Goal: Task Accomplishment & Management: Complete application form

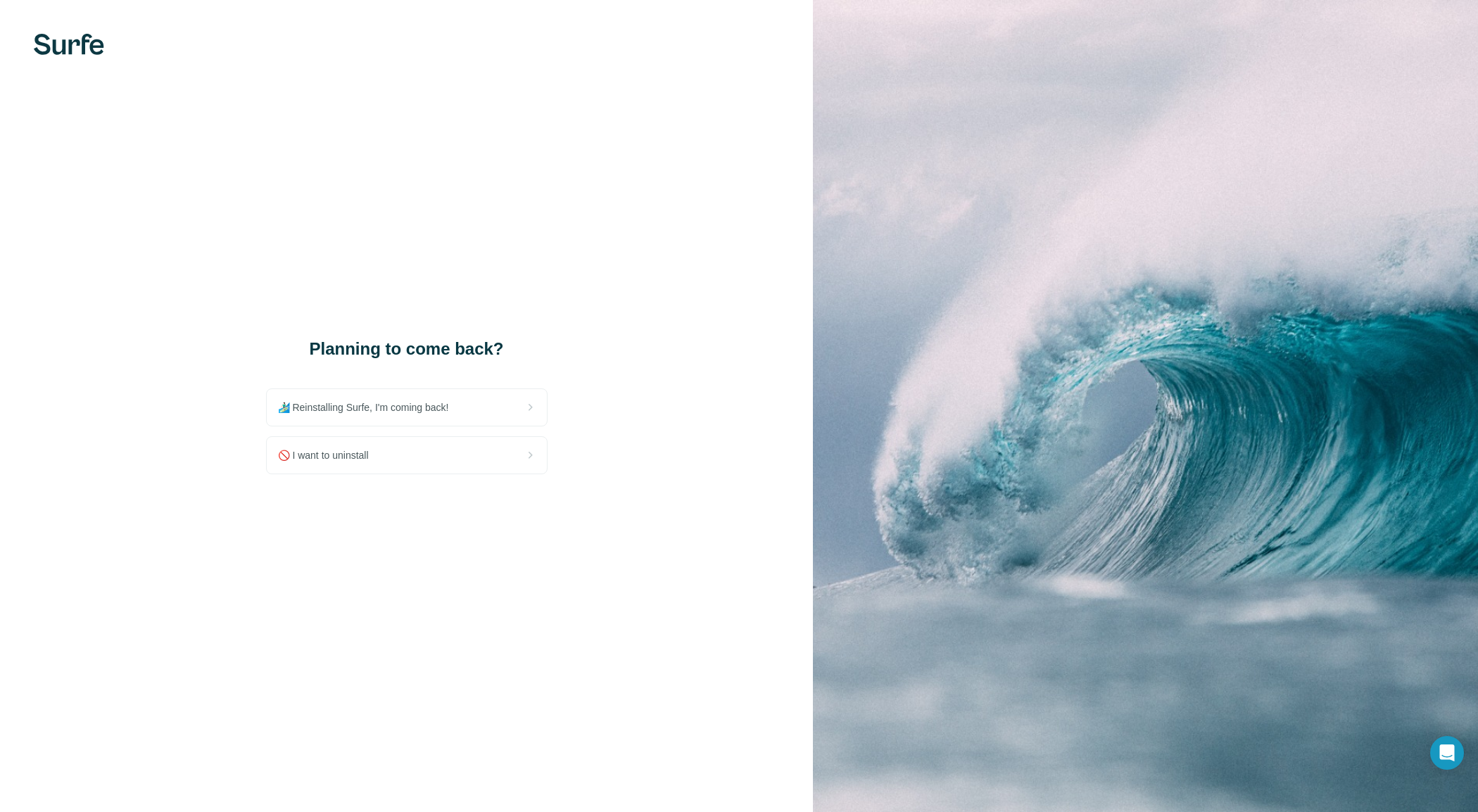
click at [70, 44] on img at bounding box center [69, 44] width 70 height 21
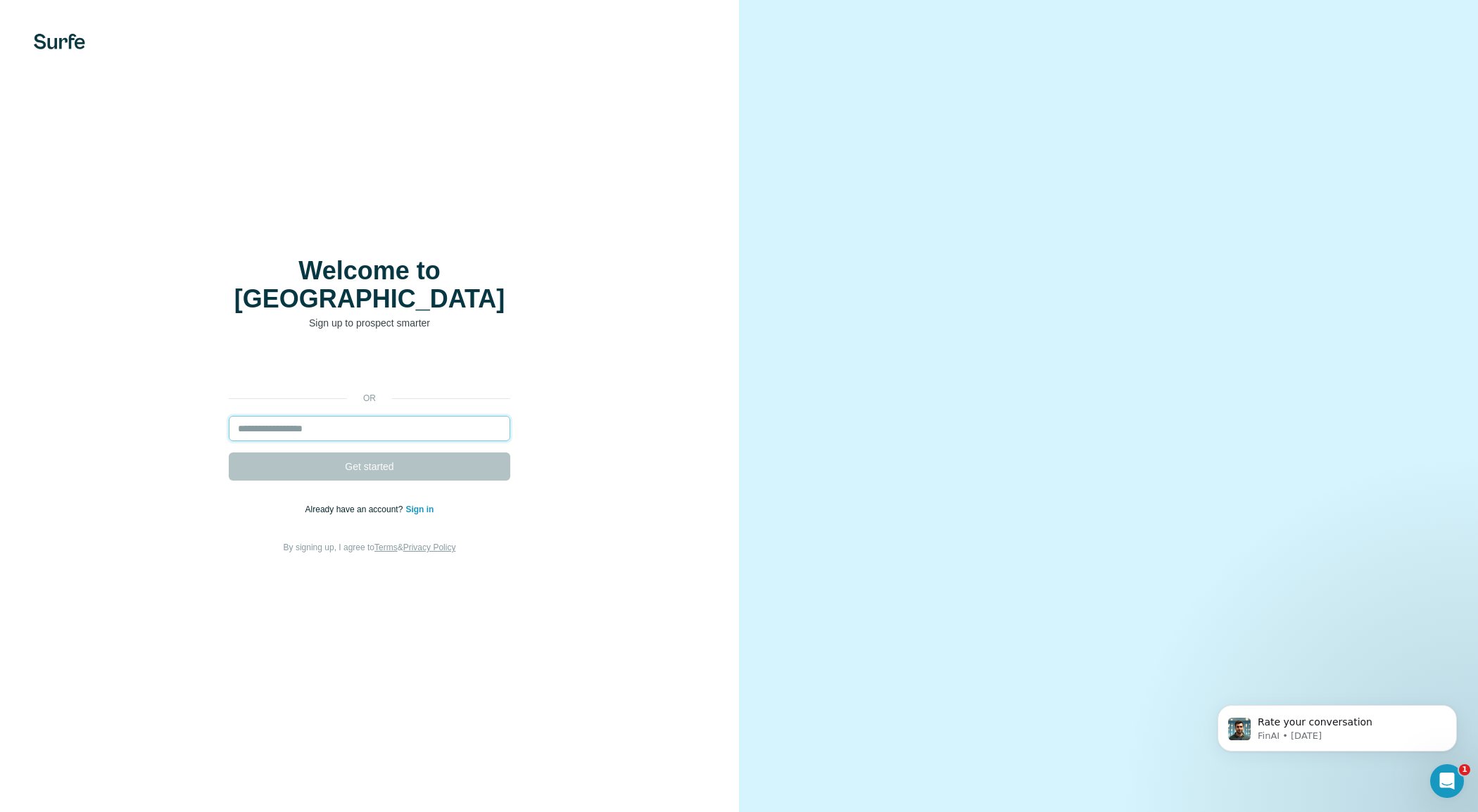
click at [345, 416] on input "email" at bounding box center [370, 428] width 282 height 25
type input "**********"
click at [355, 459] on span "Get started" at bounding box center [369, 466] width 48 height 14
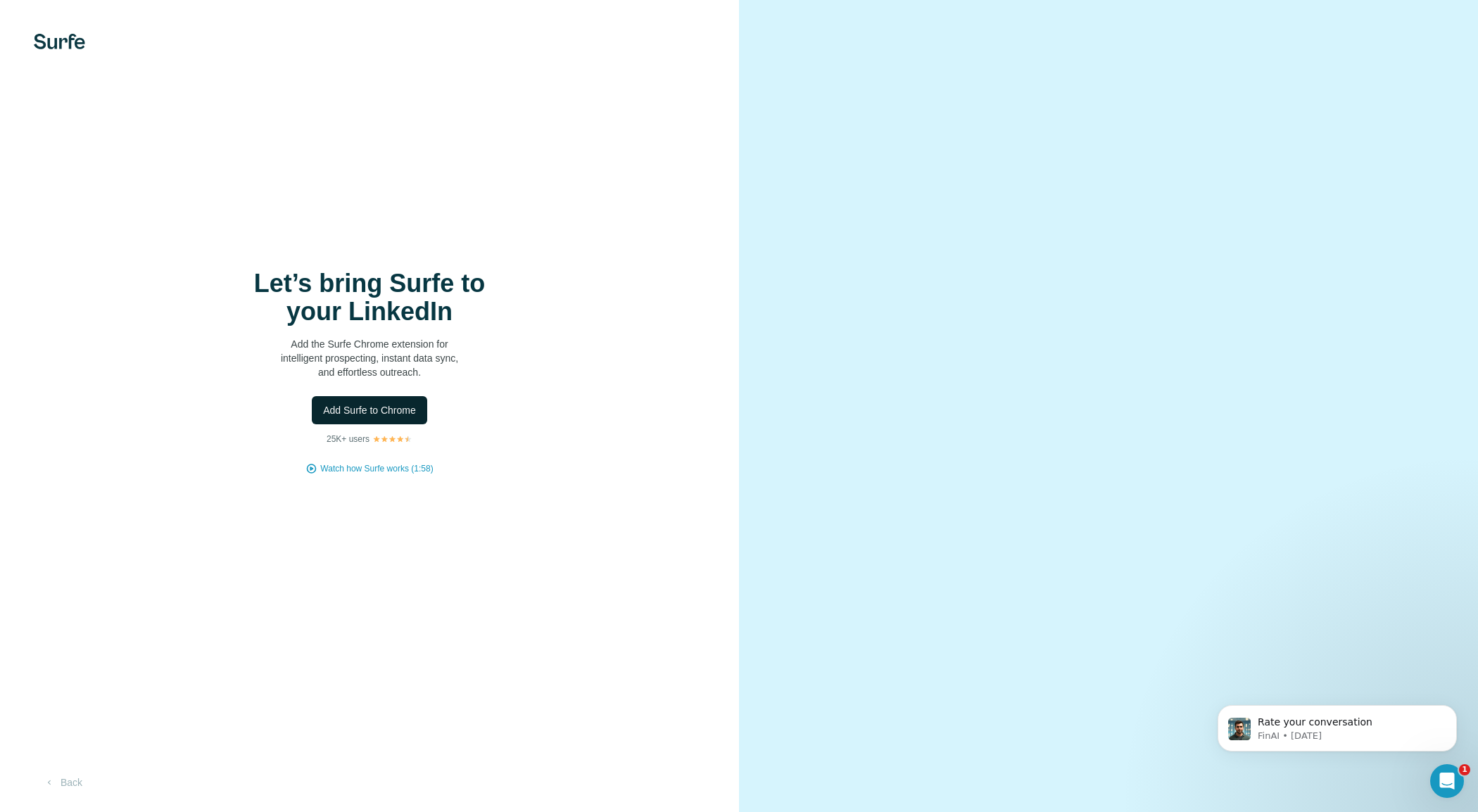
click at [345, 408] on span "Add Surfe to Chrome" at bounding box center [370, 410] width 93 height 14
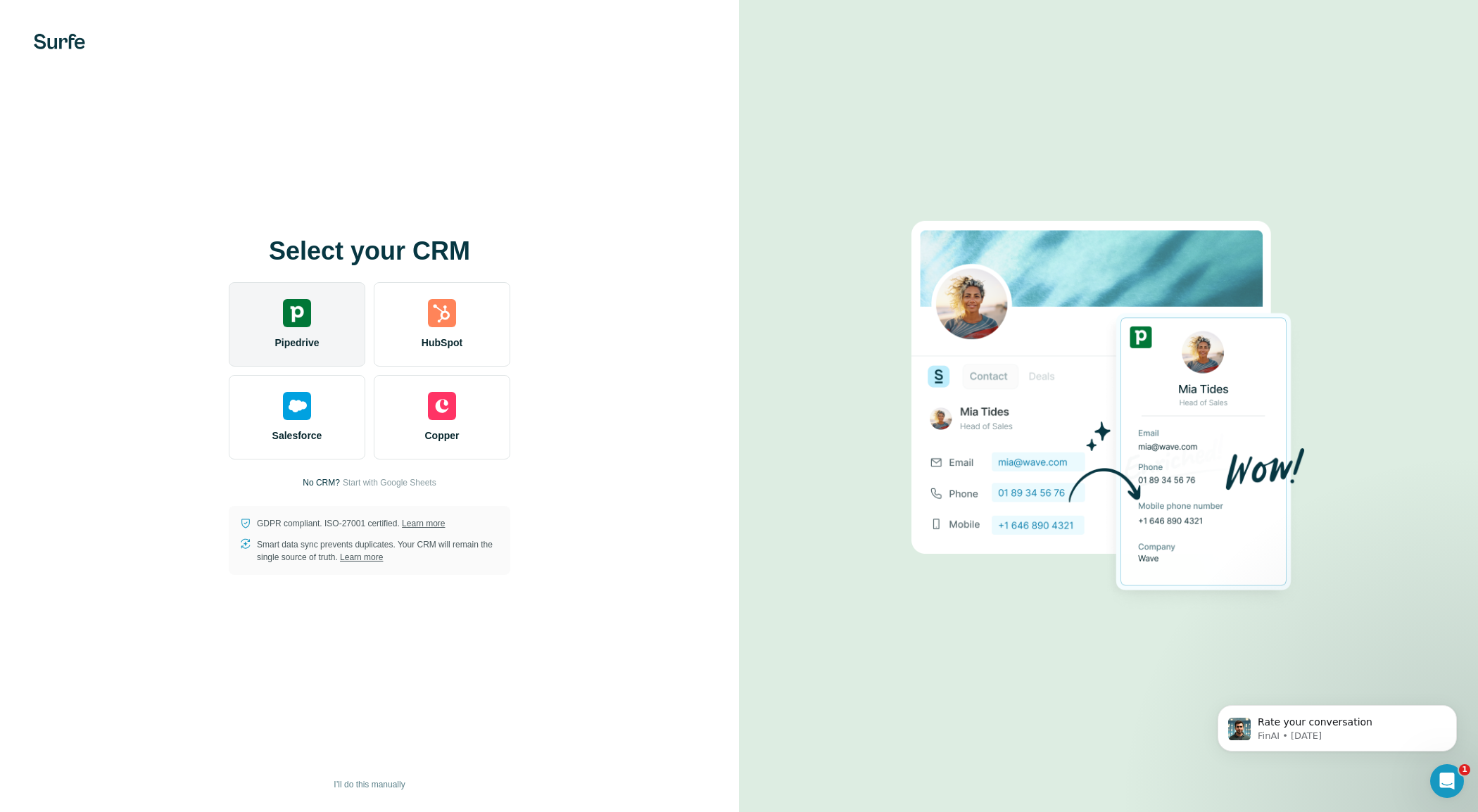
click at [303, 311] on img at bounding box center [297, 313] width 28 height 28
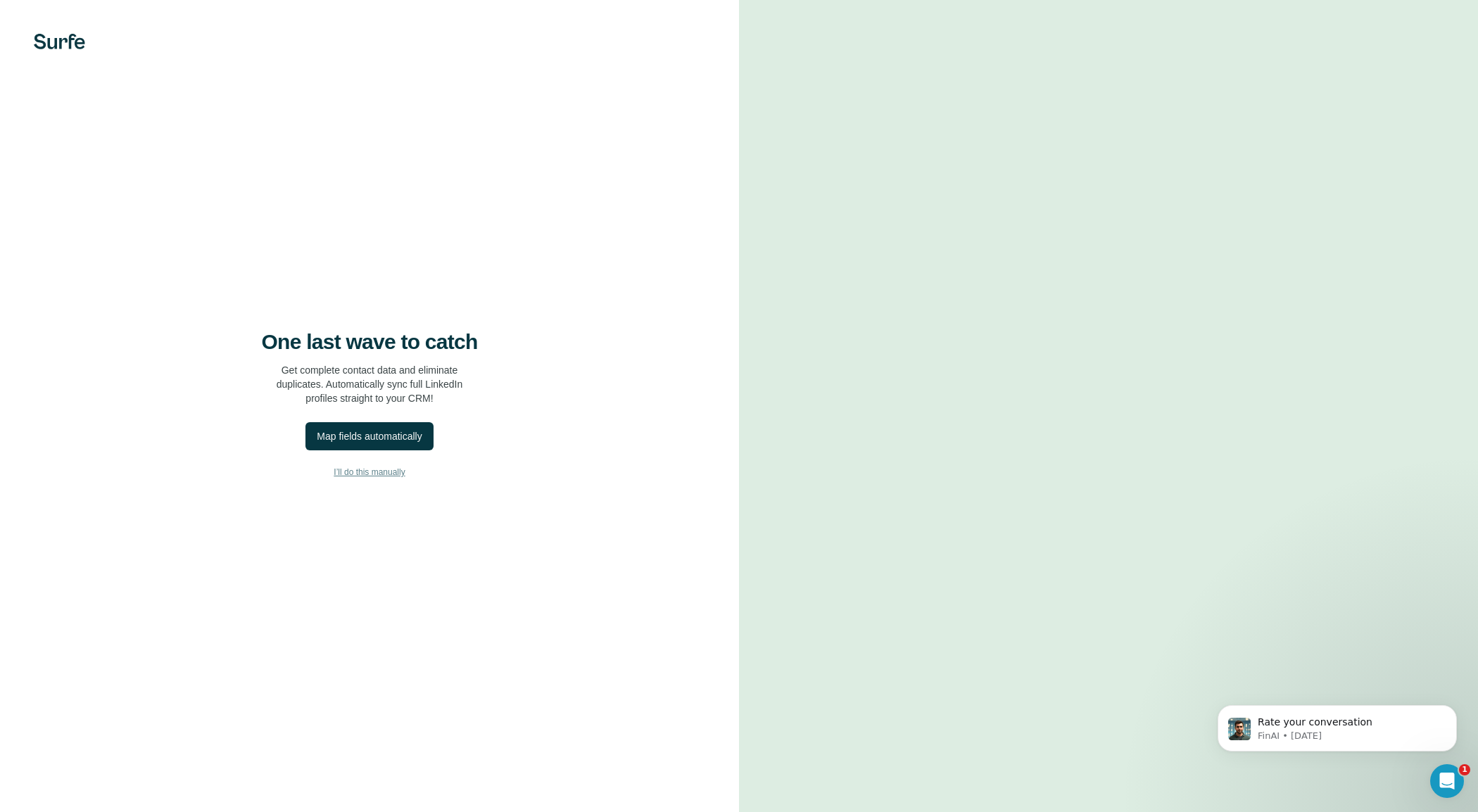
click at [374, 475] on span "I’ll do this manually" at bounding box center [369, 472] width 71 height 12
